Goal: Navigation & Orientation: Go to known website

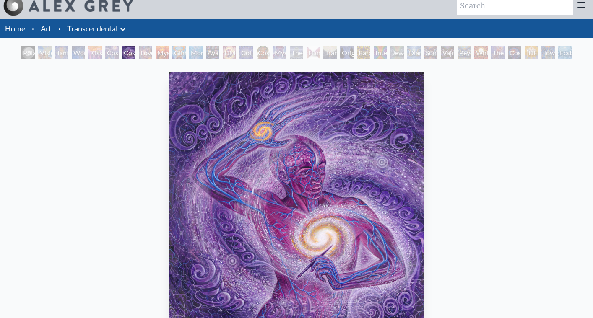
scroll to position [9, 0]
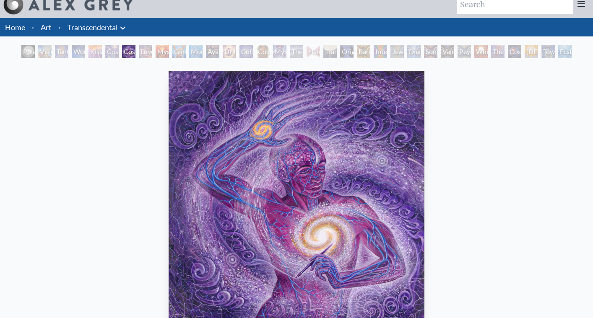
click at [20, 28] on link "Home" at bounding box center [15, 27] width 20 height 9
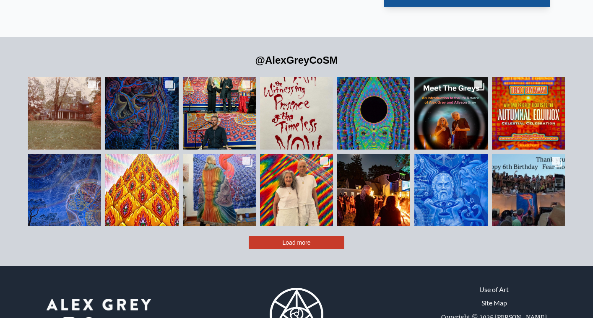
scroll to position [1870, 0]
